Goal: Information Seeking & Learning: Learn about a topic

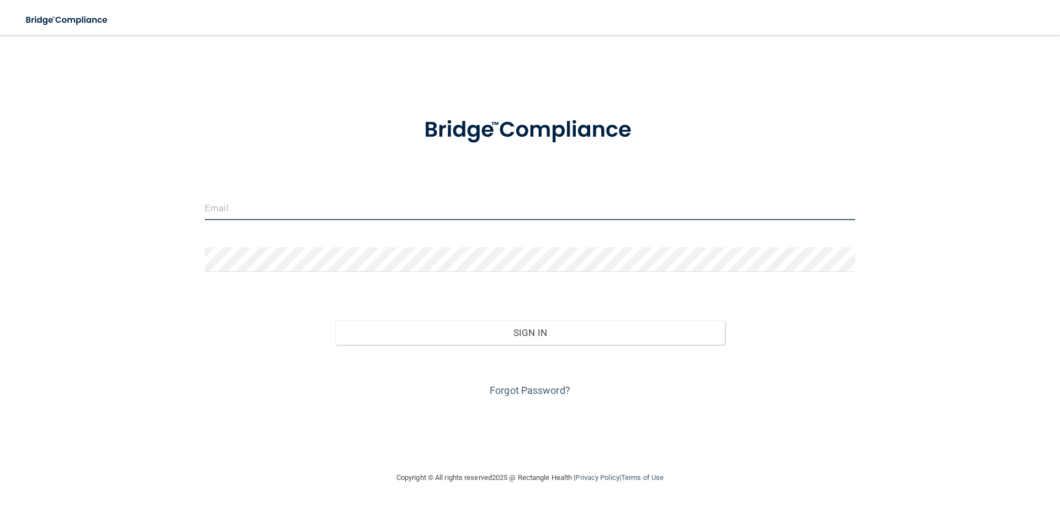
click at [301, 209] on input "email" at bounding box center [530, 207] width 650 height 25
type input "[EMAIL_ADDRESS][DOMAIN_NAME]"
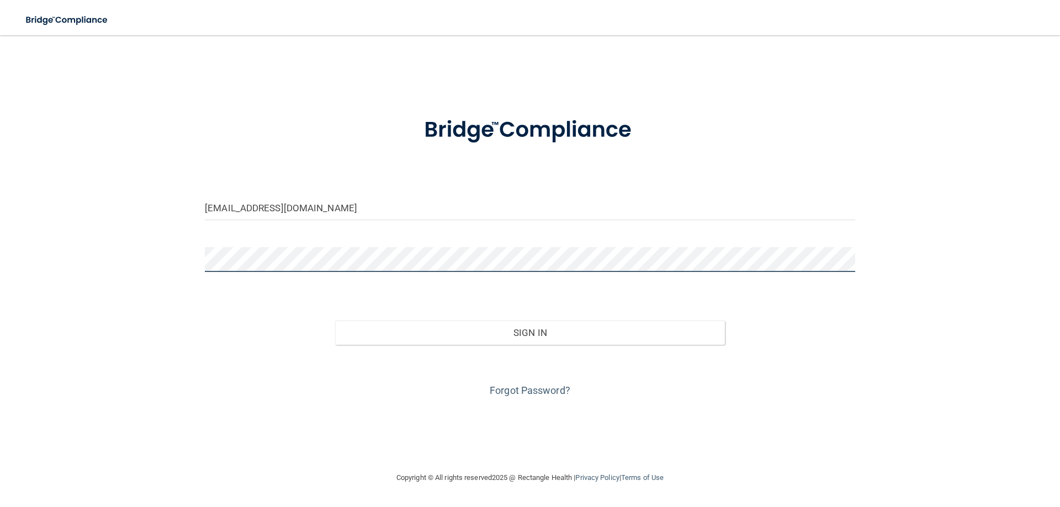
click at [158, 240] on div "[EMAIL_ADDRESS][DOMAIN_NAME] Invalid email/password. You don't have permission …" at bounding box center [530, 253] width 1016 height 414
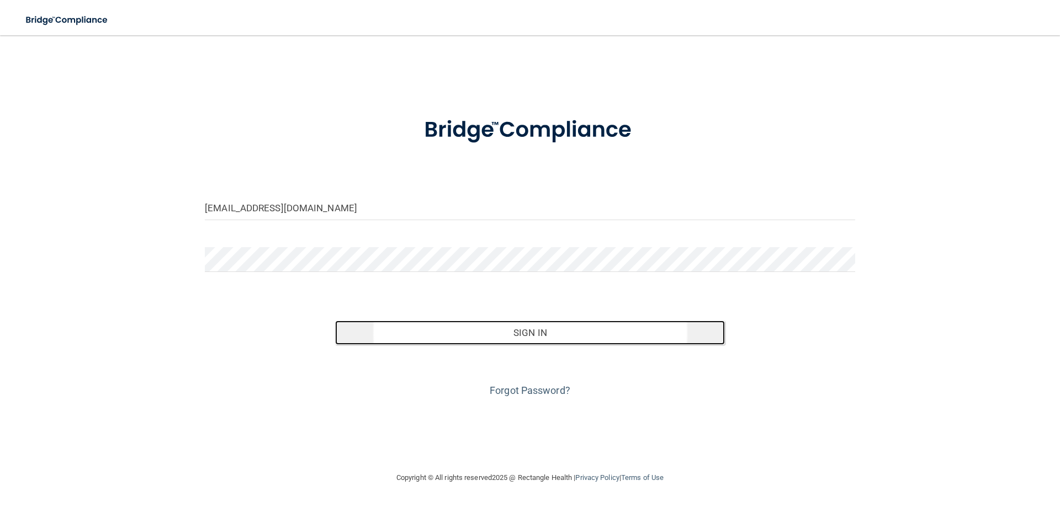
click at [415, 336] on button "Sign In" at bounding box center [530, 333] width 390 height 24
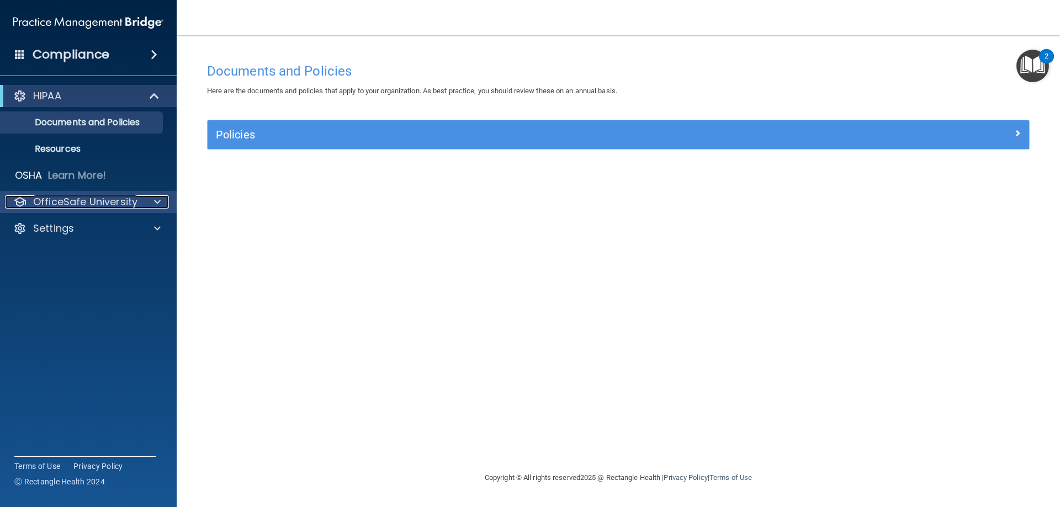
click at [59, 200] on p "OfficeSafe University" at bounding box center [85, 201] width 104 height 13
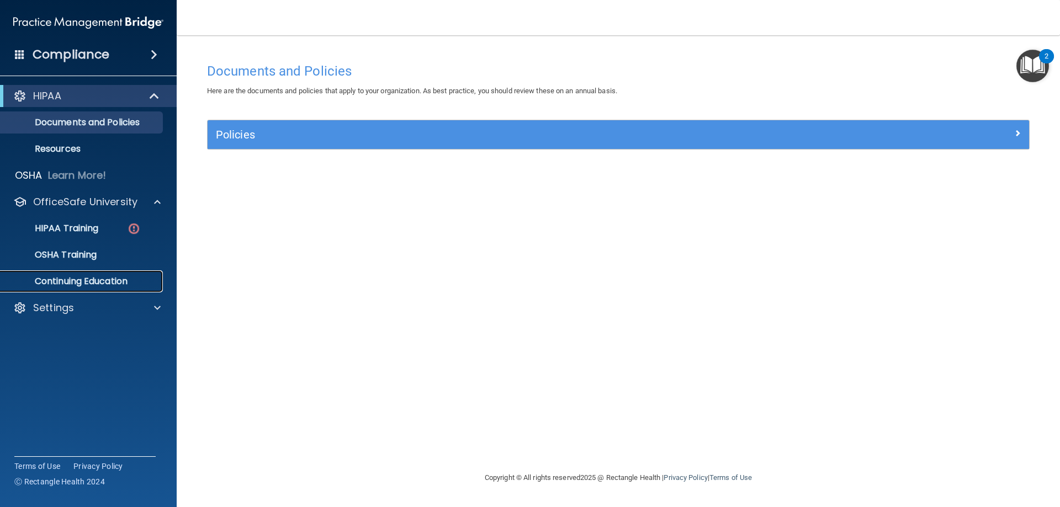
click at [73, 272] on link "Continuing Education" at bounding box center [76, 281] width 174 height 22
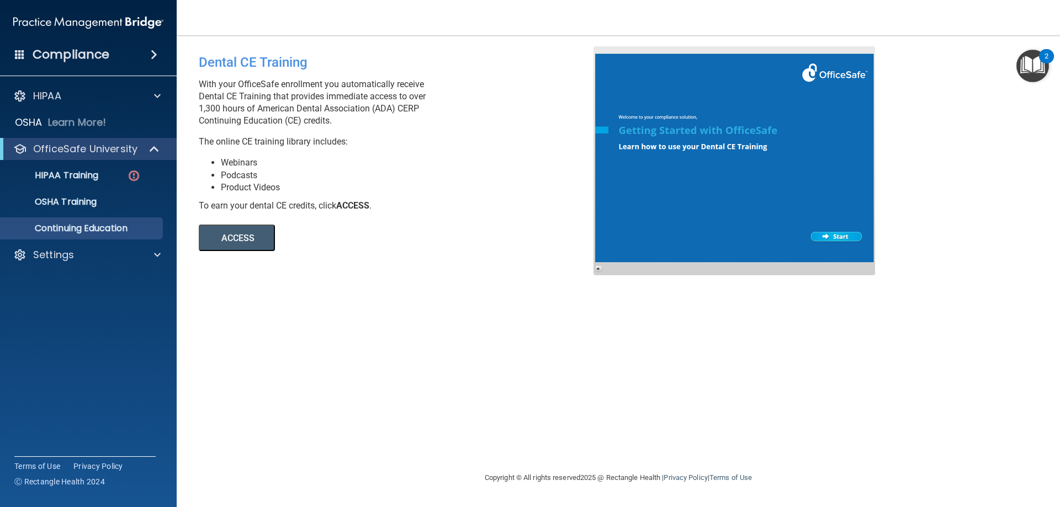
click at [234, 237] on button "ACCESS" at bounding box center [237, 238] width 76 height 26
